Goal: Task Accomplishment & Management: Use online tool/utility

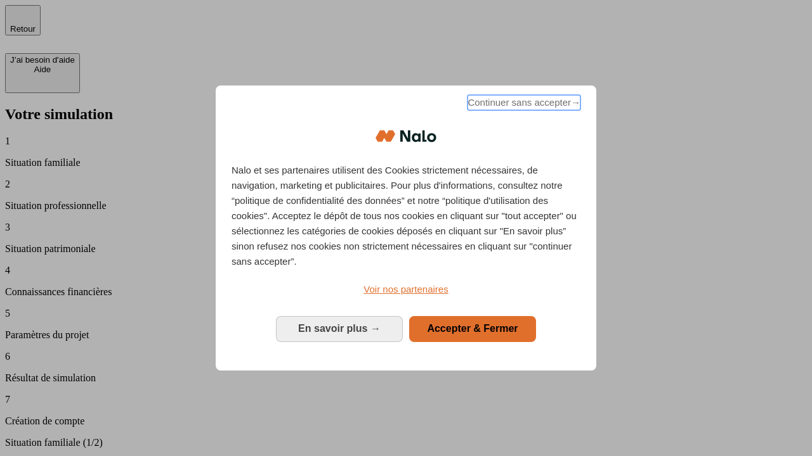
click at [522, 105] on span "Continuer sans accepter →" at bounding box center [523, 102] width 113 height 15
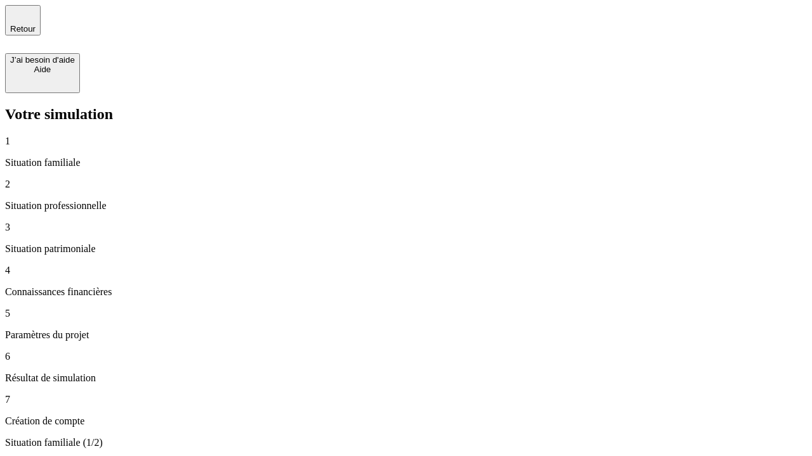
type input "30 000"
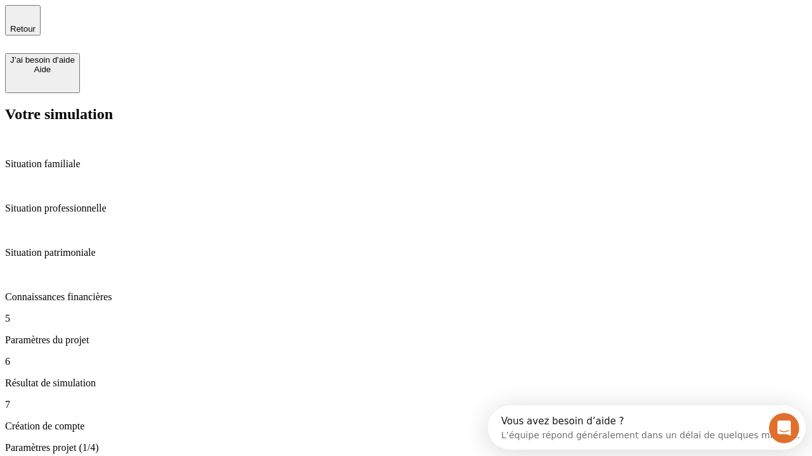
scroll to position [11, 0]
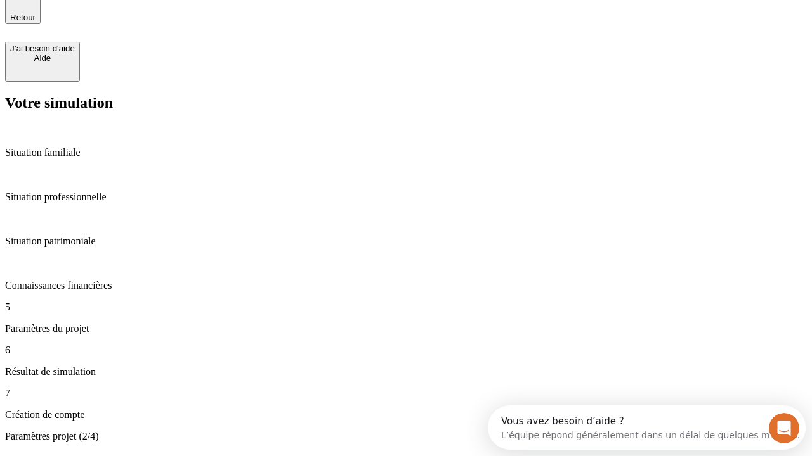
type input "25"
type input "1 000"
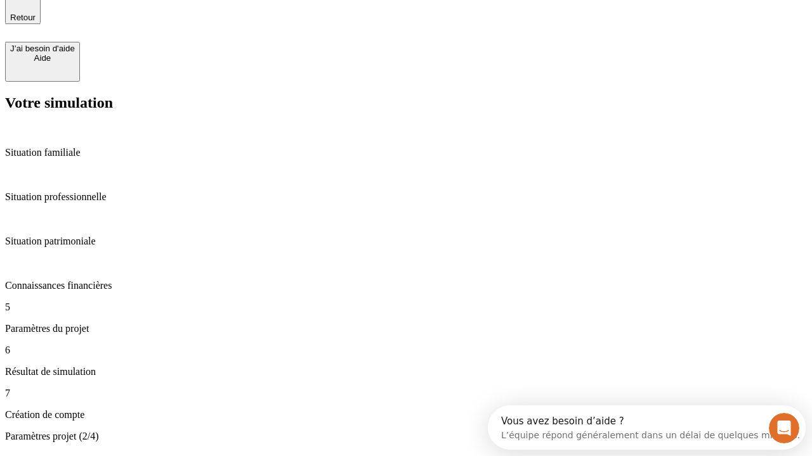
type input "640"
